Goal: Information Seeking & Learning: Check status

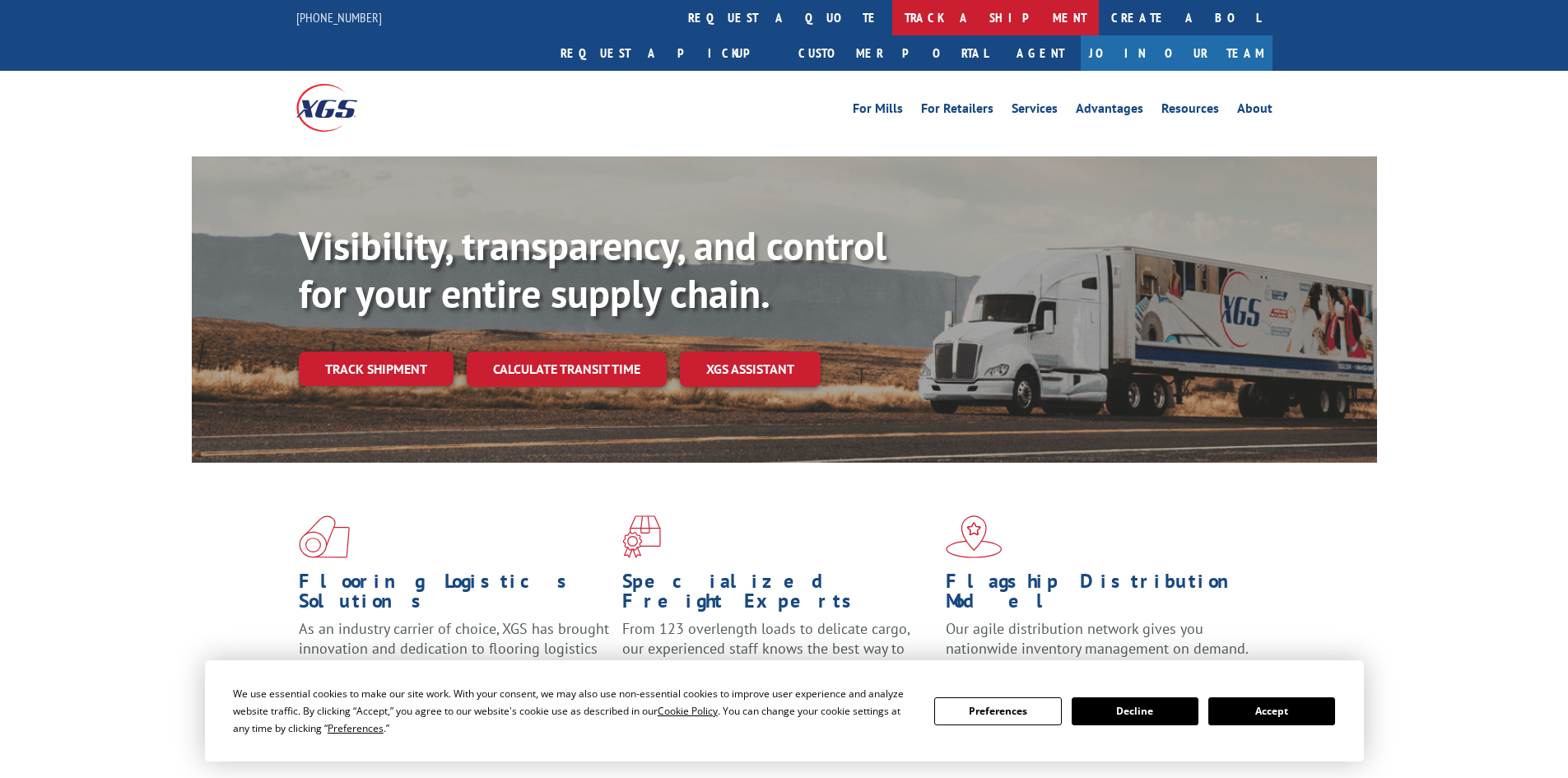
click at [892, 20] on link "track a shipment" at bounding box center [995, 17] width 207 height 36
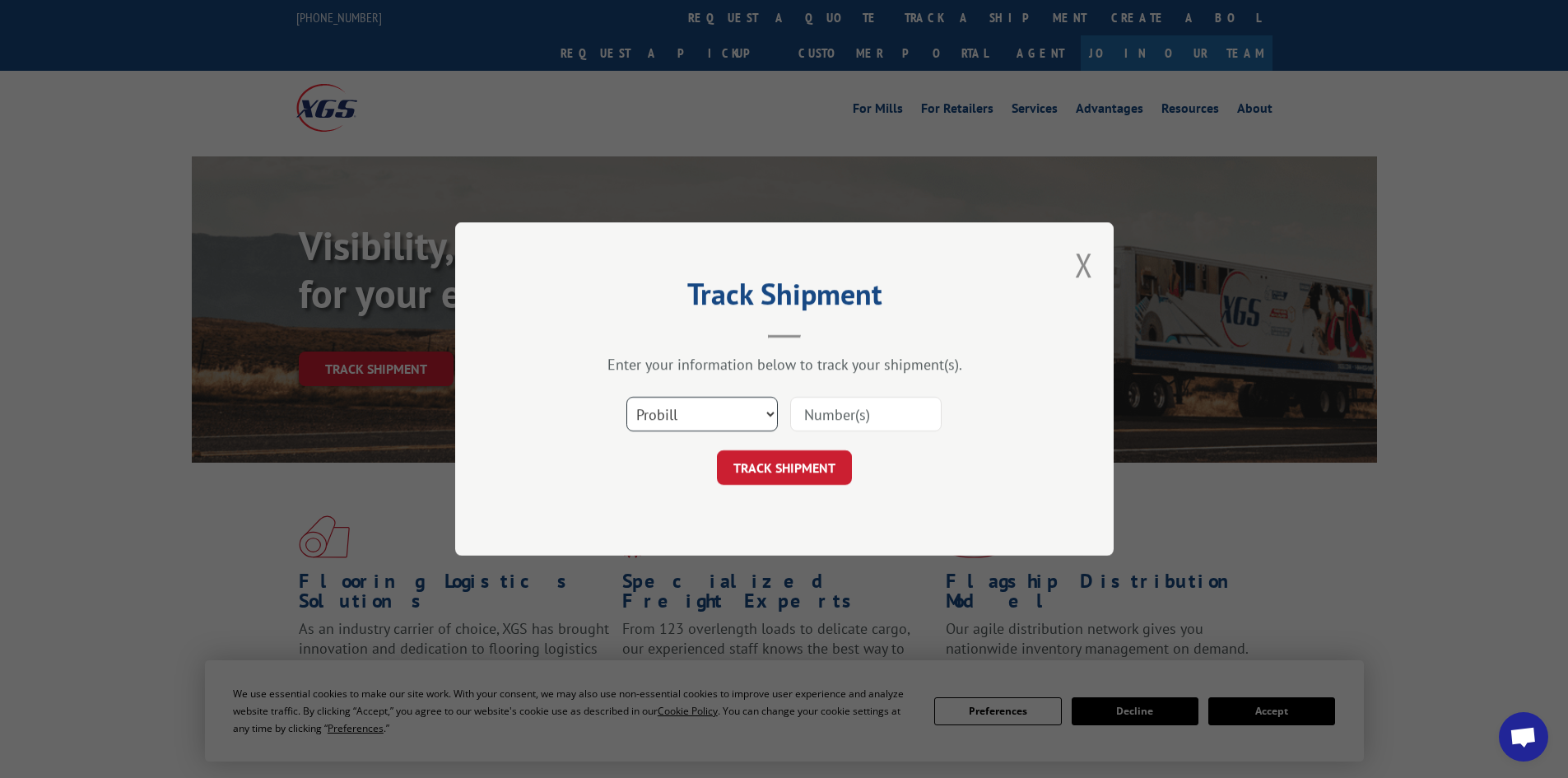
click at [696, 419] on select "Select category... Probill BOL PO" at bounding box center [703, 414] width 152 height 35
click at [819, 410] on input at bounding box center [866, 414] width 152 height 35
click at [821, 410] on input at bounding box center [866, 414] width 152 height 35
paste input "17469823"
type input "17469823"
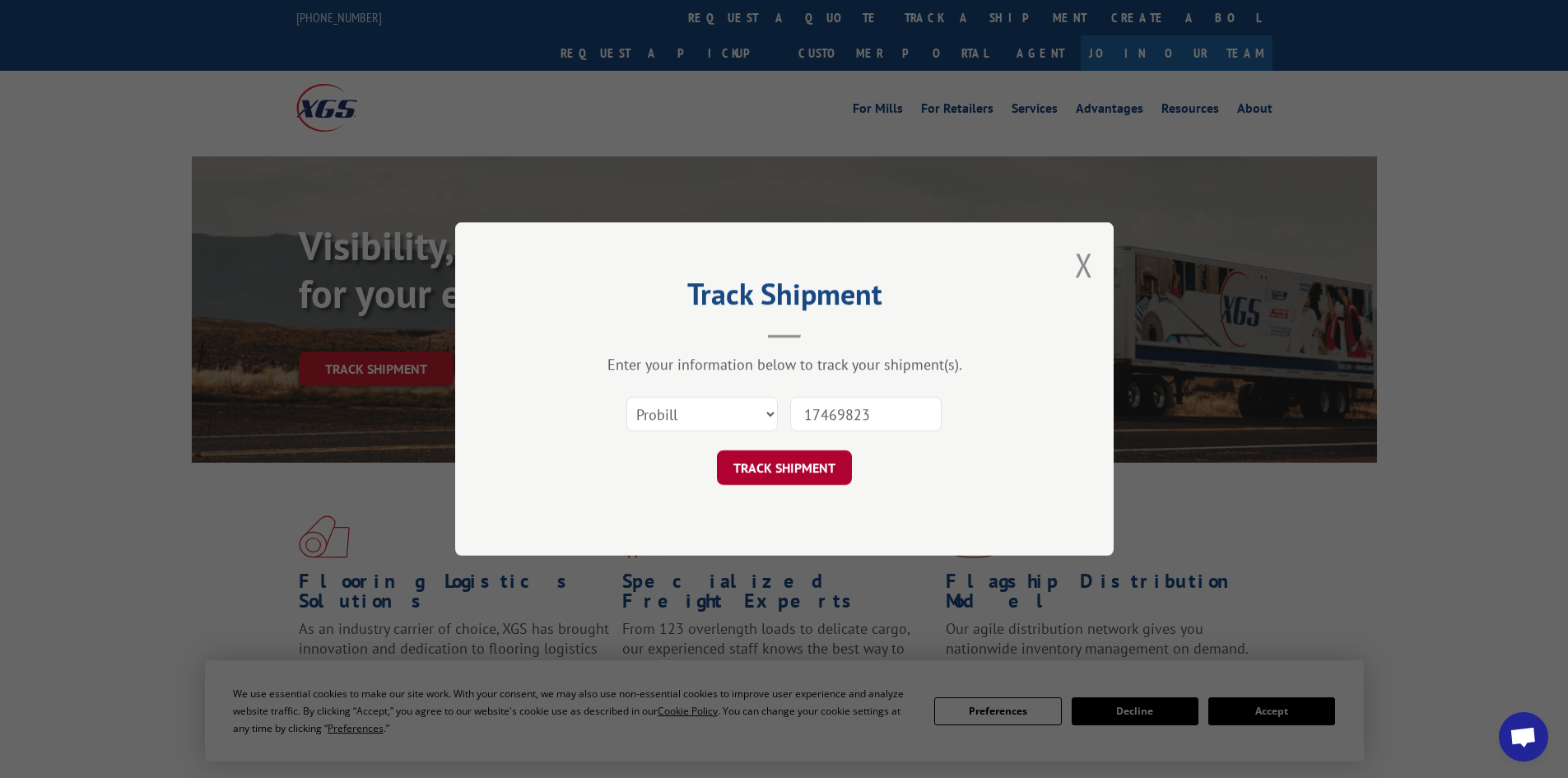
click at [801, 462] on button "TRACK SHIPMENT" at bounding box center [784, 467] width 135 height 35
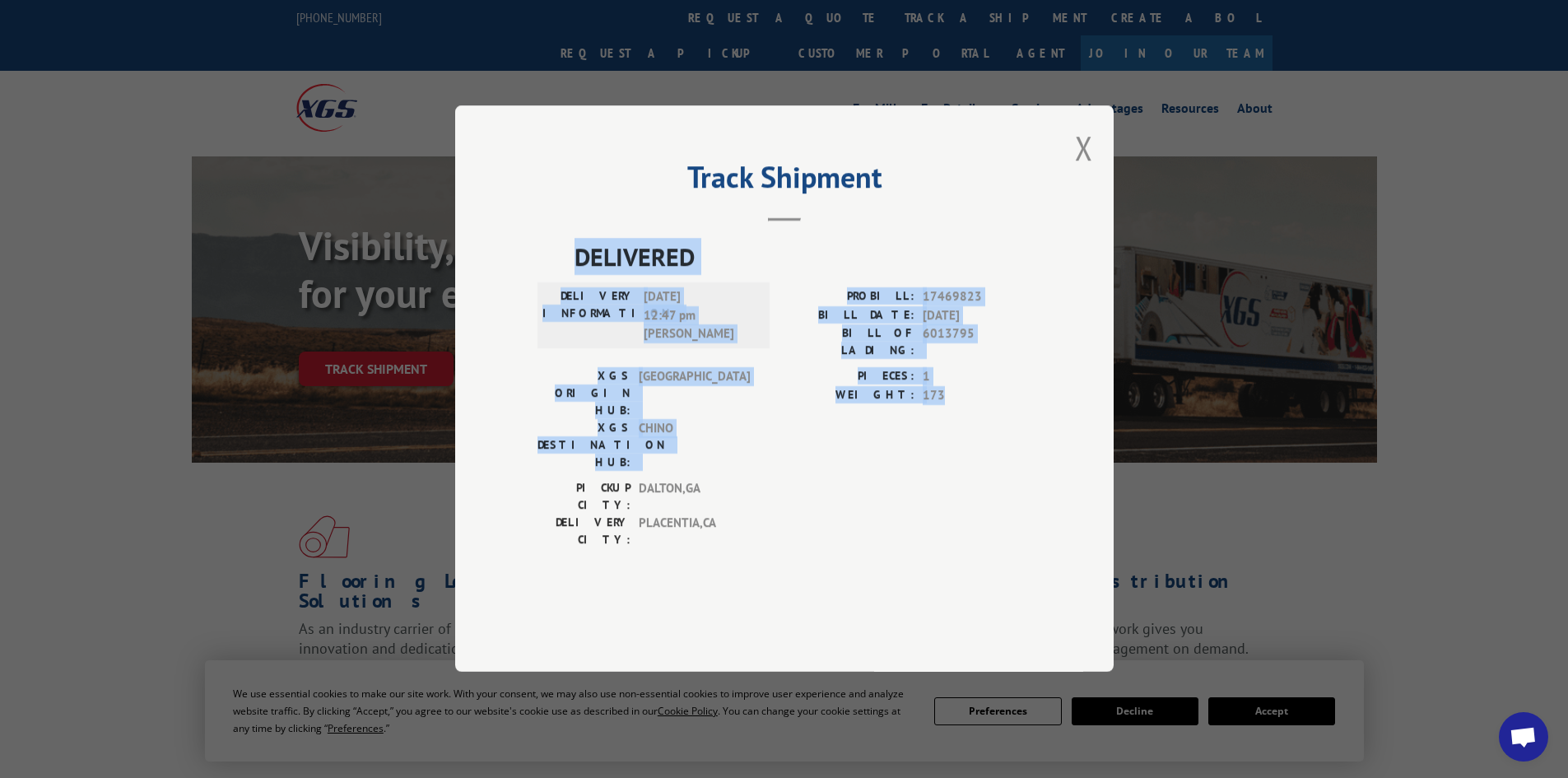
drag, startPoint x: 577, startPoint y: 301, endPoint x: 966, endPoint y: 433, distance: 410.8
click at [966, 433] on div "DELIVERED DELIVERY INFORMATION: [DATE] 12:47 pm [PERSON_NAME]: 17469823 BILL DA…" at bounding box center [784, 397] width 494 height 318
copy div "DELIVERED DELIVERY INFORMATION: [DATE] 12:47 pm [PERSON_NAME]: 17469823 BILL DA…"
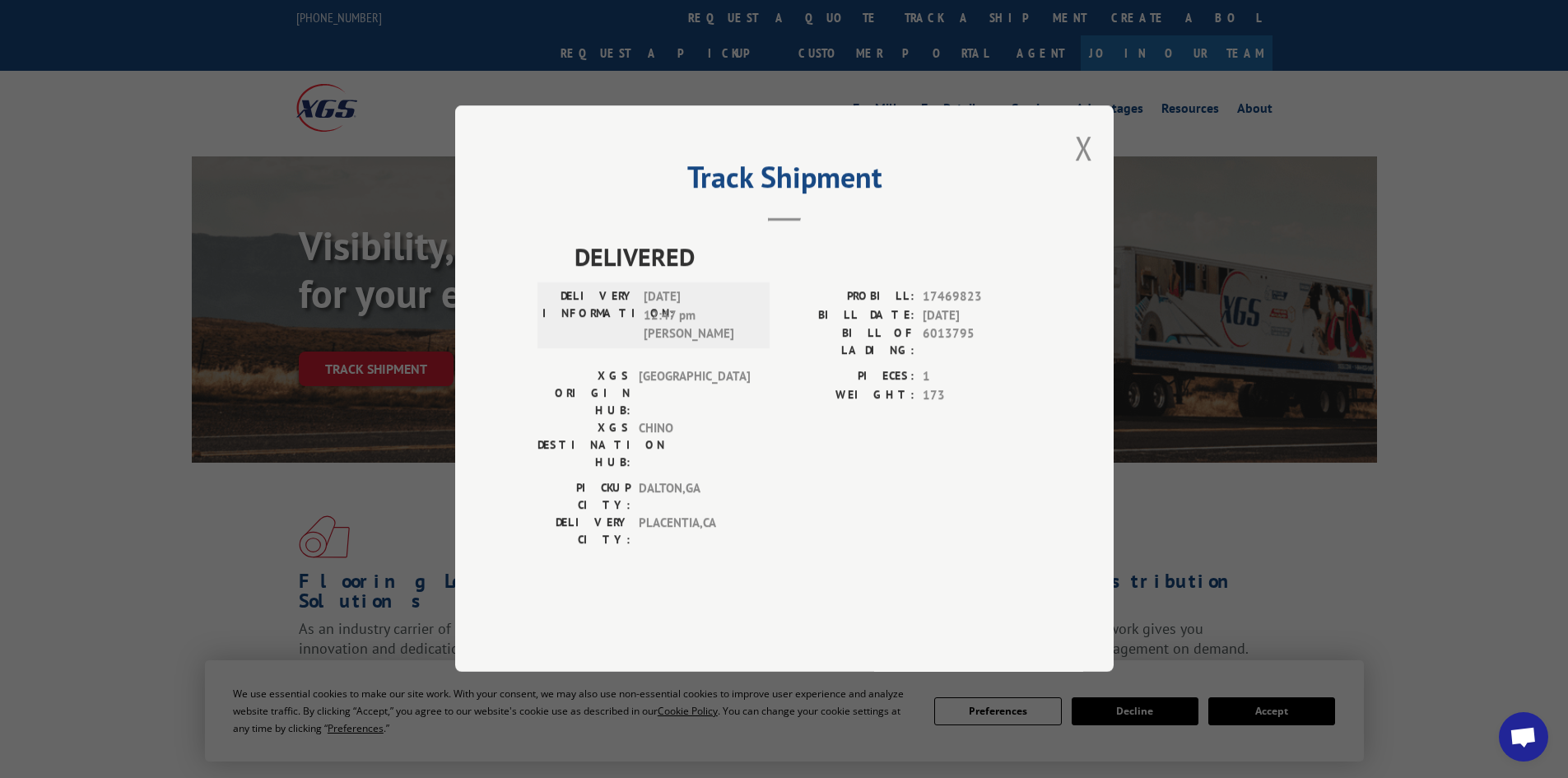
click at [1093, 184] on div "Track Shipment DELIVERED DELIVERY INFORMATION: [DATE] 12:47 pm [PERSON_NAME]: 1…" at bounding box center [784, 389] width 659 height 566
